Goal: Transaction & Acquisition: Purchase product/service

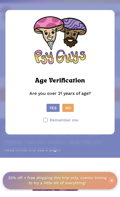
click at [50, 118] on button "Yes" at bounding box center [52, 114] width 13 height 8
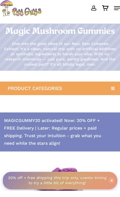
click at [111, 95] on icon at bounding box center [112, 94] width 9 height 9
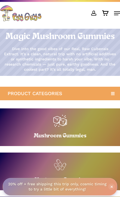
scroll to position [7, 0]
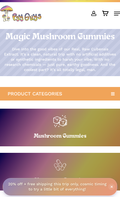
click at [84, 134] on link "Buy Mushroom Gummies" at bounding box center [60, 128] width 120 height 38
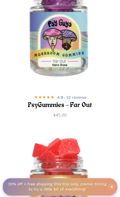
scroll to position [205, 0]
click at [71, 65] on img "PsyGummies - Far Out" at bounding box center [60, 27] width 120 height 120
click at [76, 108] on h2 "PsyGummies – Far Out" at bounding box center [60, 106] width 106 height 10
click at [65, 117] on bdi "$ 45.00" at bounding box center [59, 114] width 13 height 5
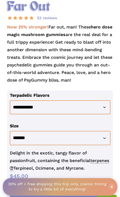
scroll to position [217, 0]
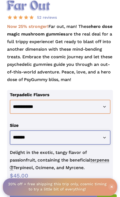
click at [105, 141] on select "**********" at bounding box center [60, 137] width 100 height 14
select select "********"
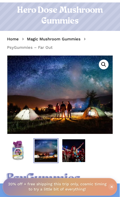
scroll to position [0, 0]
